Goal: Register for event/course

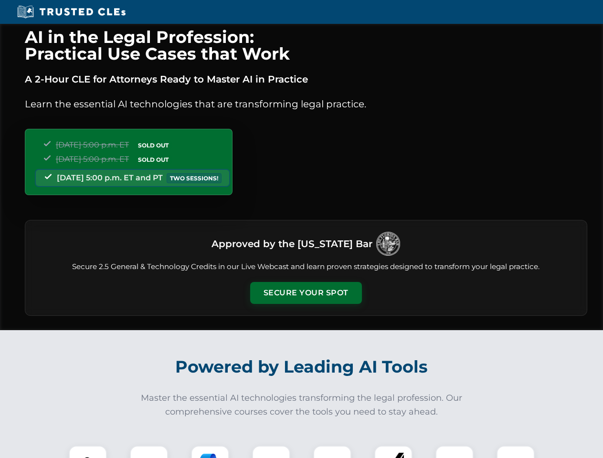
click at [305, 293] on button "Secure Your Spot" at bounding box center [306, 293] width 112 height 22
click at [88, 452] on img at bounding box center [88, 465] width 28 height 28
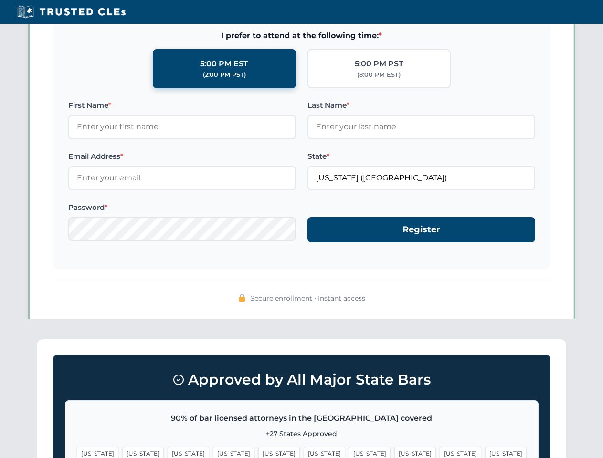
click at [349, 452] on span "[US_STATE]" at bounding box center [370, 454] width 42 height 14
click at [439, 452] on span "[US_STATE]" at bounding box center [460, 454] width 42 height 14
